Goal: Task Accomplishment & Management: Manage account settings

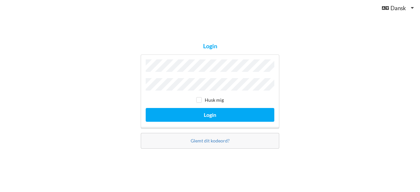
click at [146, 108] on button "Login" at bounding box center [210, 114] width 129 height 13
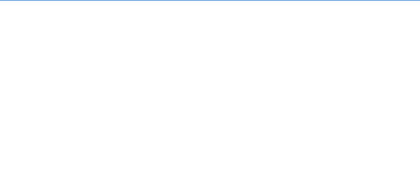
click at [146, 108] on button "Login" at bounding box center [210, 114] width 129 height 13
